Goal: Find specific page/section: Find specific page/section

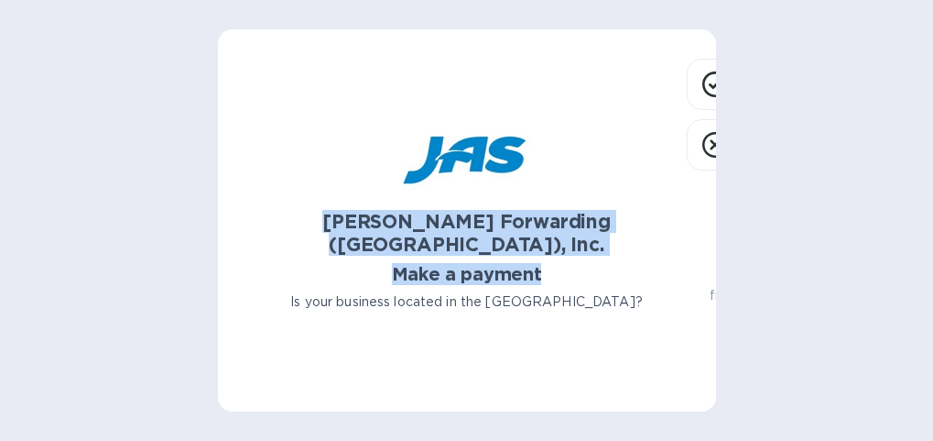
drag, startPoint x: 554, startPoint y: 202, endPoint x: 329, endPoint y: 170, distance: 227.6
click at [329, 170] on div "[PERSON_NAME] Forwarding ([GEOGRAPHIC_DATA]), Inc. Make a payment Is your busin…" at bounding box center [467, 211] width 447 height 208
drag, startPoint x: 329, startPoint y: 170, endPoint x: 320, endPoint y: 155, distance: 18.1
click at [320, 206] on div "[PERSON_NAME] Forwarding ([GEOGRAPHIC_DATA]), Inc." at bounding box center [467, 232] width 447 height 53
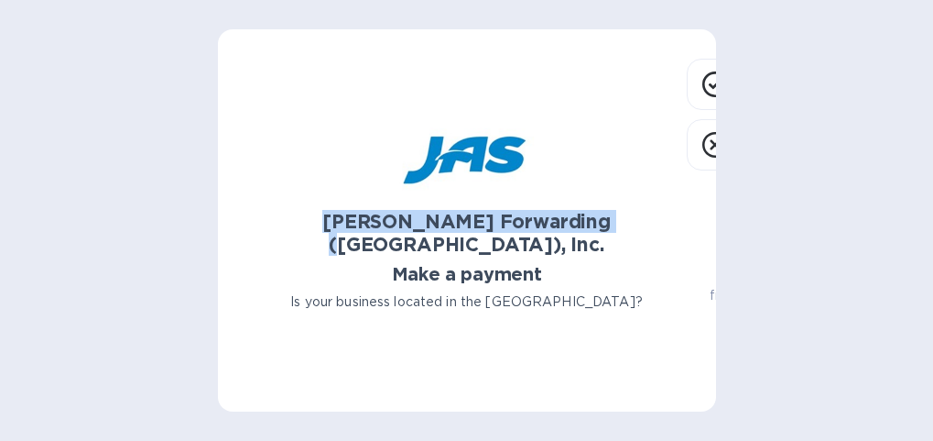
drag, startPoint x: 602, startPoint y: 174, endPoint x: 333, endPoint y: 172, distance: 268.4
click at [333, 210] on h2 "[PERSON_NAME] Forwarding ([GEOGRAPHIC_DATA]), Inc." at bounding box center [467, 233] width 440 height 46
copy b "[PERSON_NAME] Forwarding ([GEOGRAPHIC_DATA]), Inc."
